Goal: Task Accomplishment & Management: Manage account settings

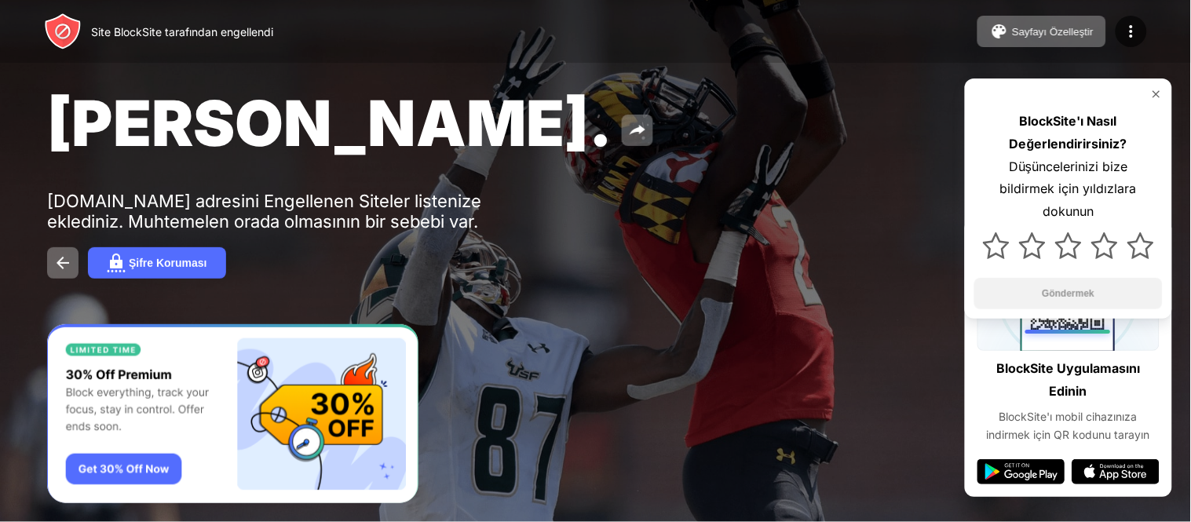
click at [1152, 98] on img at bounding box center [1156, 94] width 13 height 13
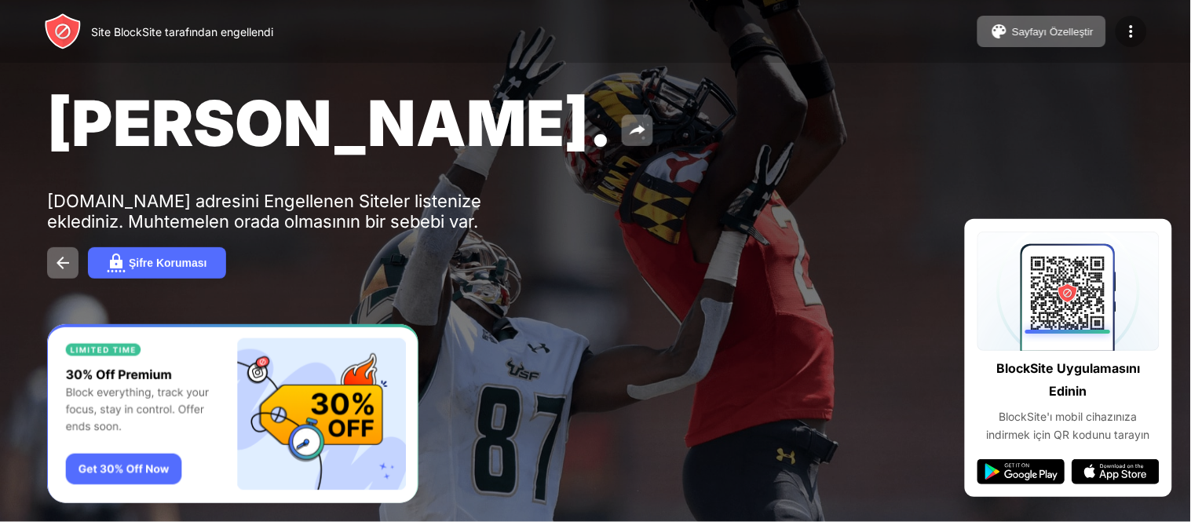
click at [1134, 38] on img at bounding box center [1131, 31] width 19 height 19
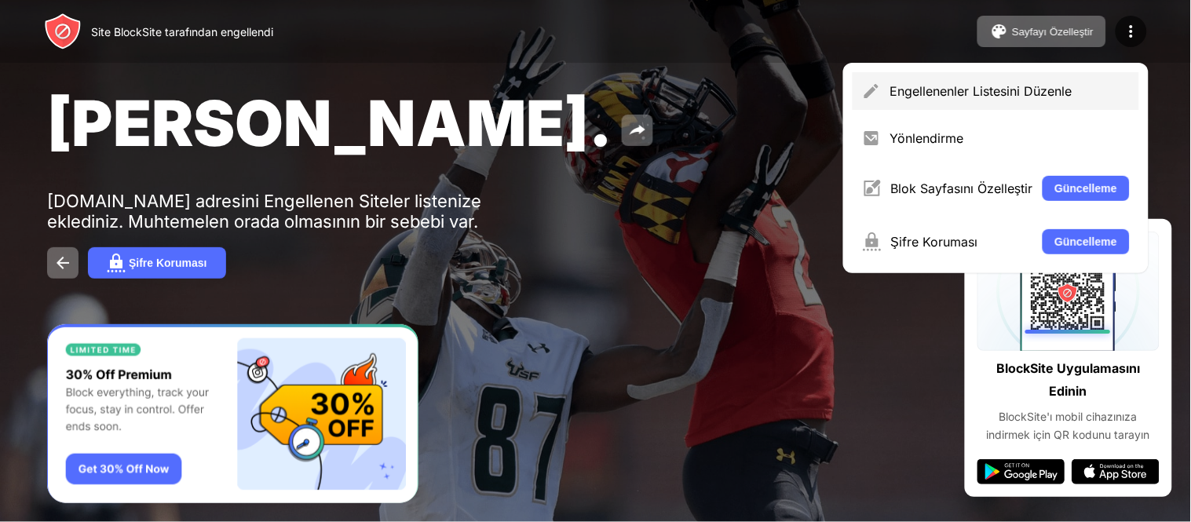
click at [1032, 97] on font "Engellenenler Listesini Düzenle" at bounding box center [981, 91] width 182 height 16
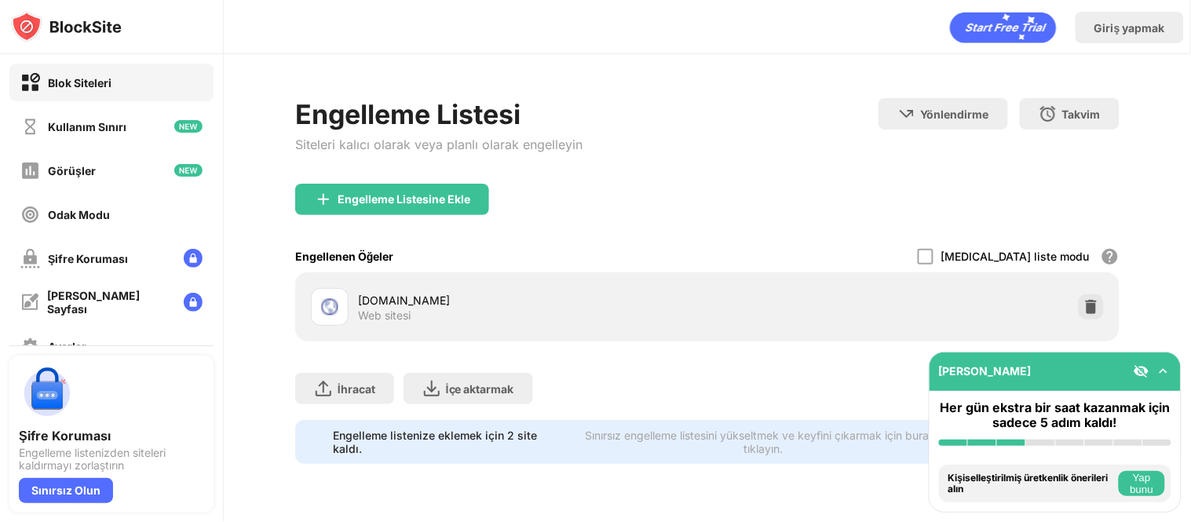
click at [1164, 371] on img at bounding box center [1164, 371] width 16 height 16
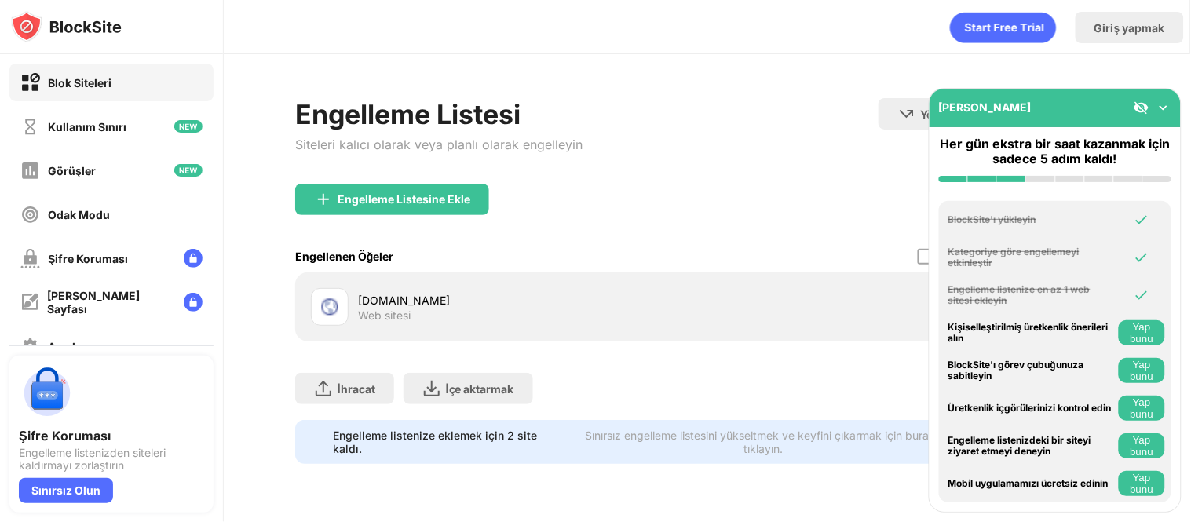
click at [1167, 103] on img at bounding box center [1164, 108] width 16 height 16
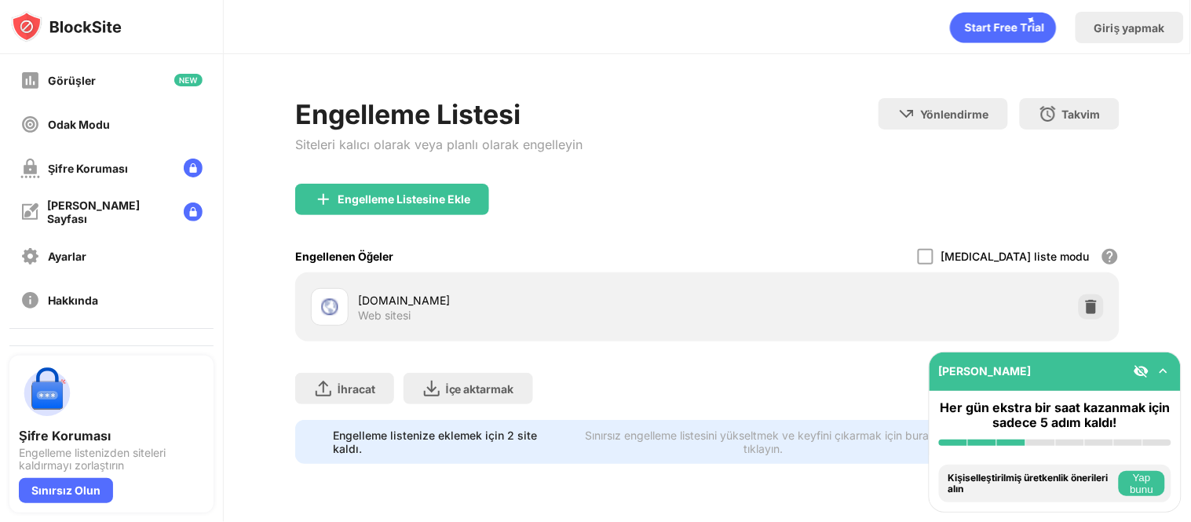
scroll to position [166, 0]
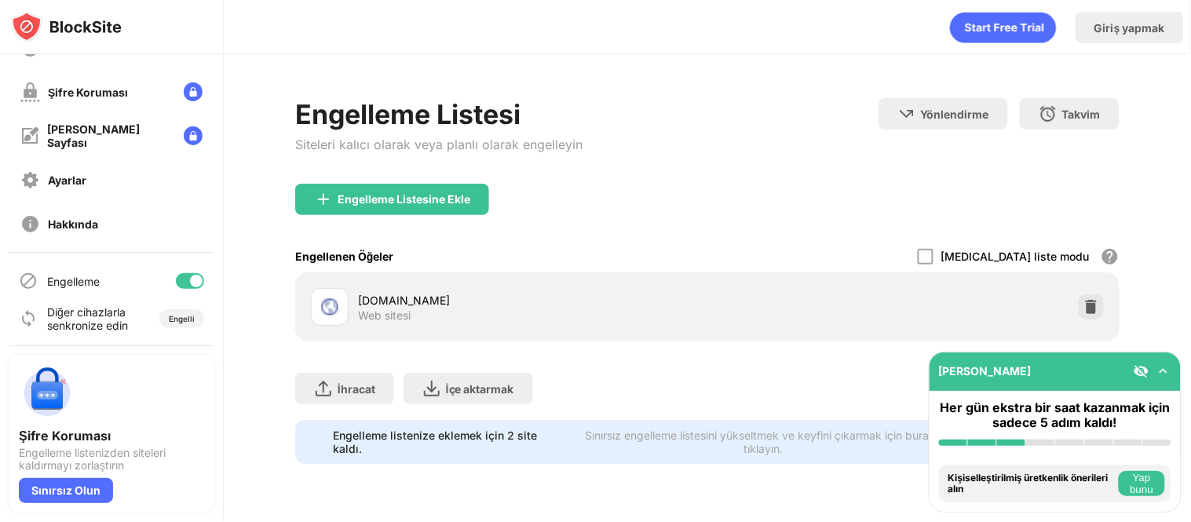
click at [176, 277] on div at bounding box center [190, 281] width 28 height 16
